Goal: Task Accomplishment & Management: Use online tool/utility

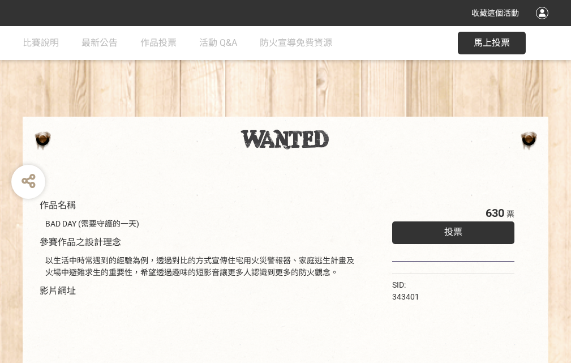
click at [544, 24] on div "收藏這個活動" at bounding box center [285, 13] width 571 height 26
click at [354, 112] on div "作品名稱 BAD DAY (需要守護的一天) 參賽作品之設計理念 以生活中時常遇到的經驗為例，透過對比的方式宣傳住宅用火災警報器、家庭逃生計畫及火場中避難求生…" at bounding box center [285, 264] width 571 height 476
click at [451, 229] on span "投票" at bounding box center [453, 231] width 18 height 11
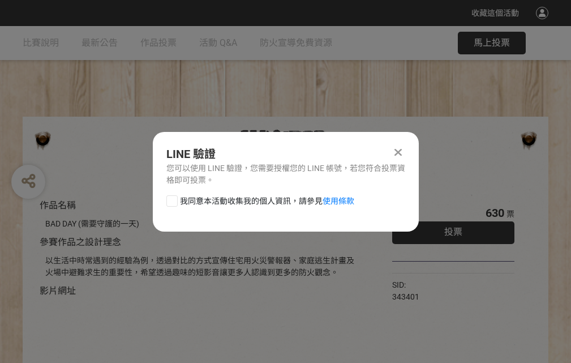
click at [171, 199] on div at bounding box center [171, 200] width 11 height 11
checkbox input "true"
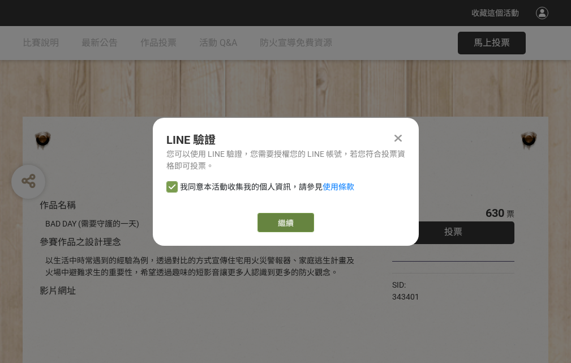
click at [285, 223] on link "繼續" at bounding box center [286, 222] width 57 height 19
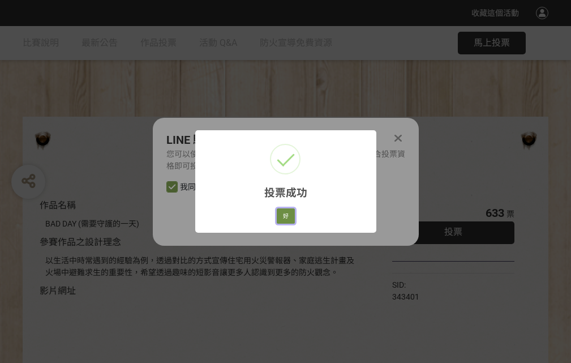
click at [283, 214] on button "好" at bounding box center [286, 216] width 18 height 16
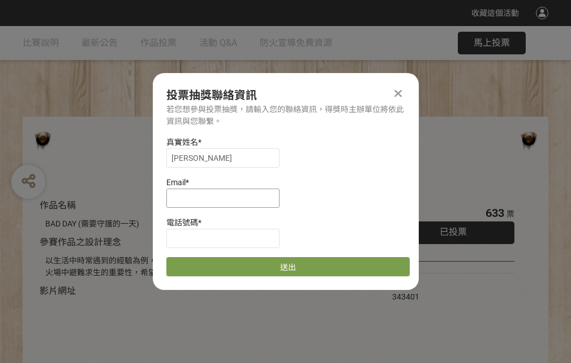
click at [226, 198] on input at bounding box center [222, 198] width 113 height 19
type input "[EMAIL_ADDRESS][DOMAIN_NAME]"
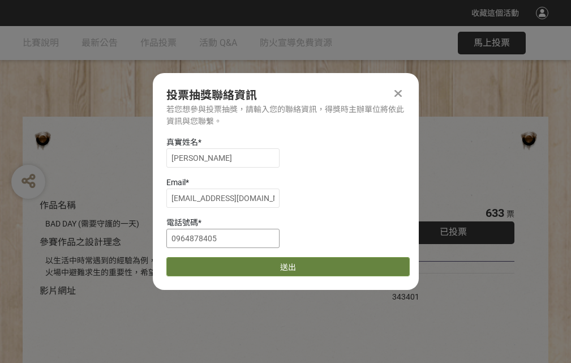
type input "0964878405"
click at [199, 263] on button "送出" at bounding box center [287, 266] width 243 height 19
